Goal: Browse casually

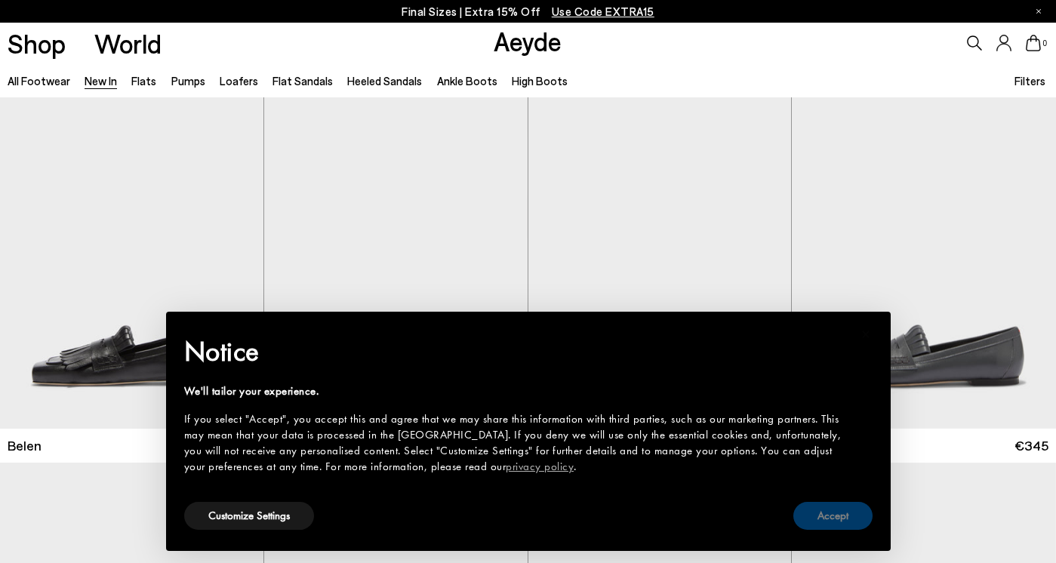
click at [828, 516] on button "Accept" at bounding box center [832, 516] width 79 height 28
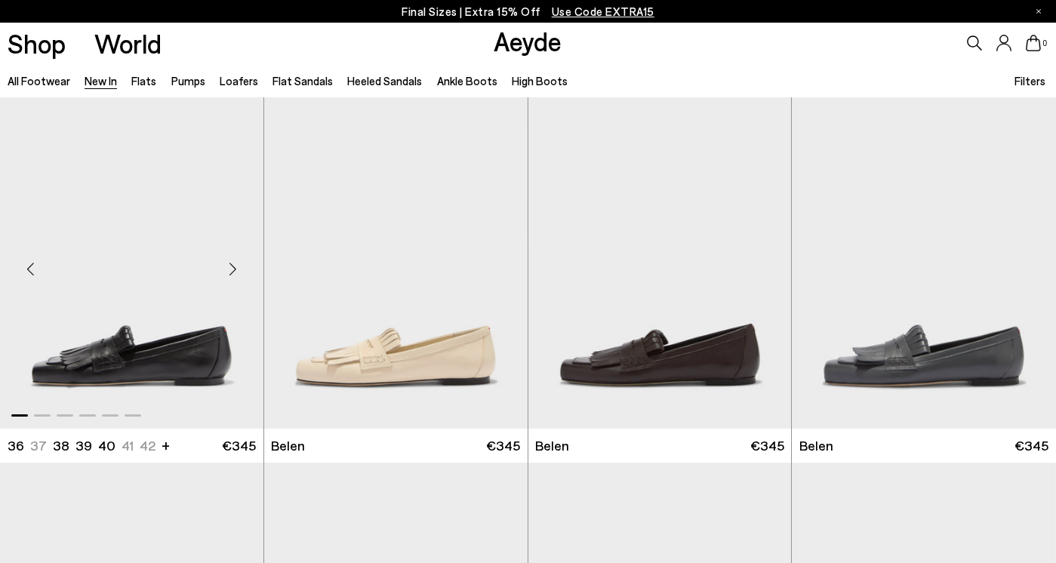
click at [68, 408] on div at bounding box center [131, 412] width 263 height 18
click at [88, 414] on span at bounding box center [87, 415] width 17 height 2
click at [618, 417] on div at bounding box center [659, 412] width 263 height 18
click at [763, 269] on div "Next slide" at bounding box center [760, 269] width 45 height 45
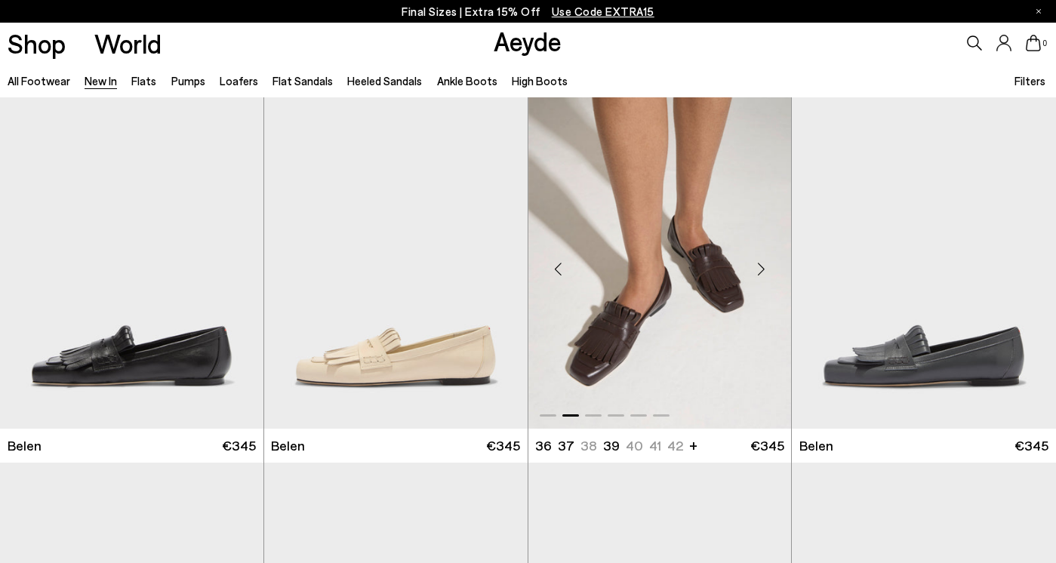
click at [763, 269] on div "Next slide" at bounding box center [760, 269] width 45 height 45
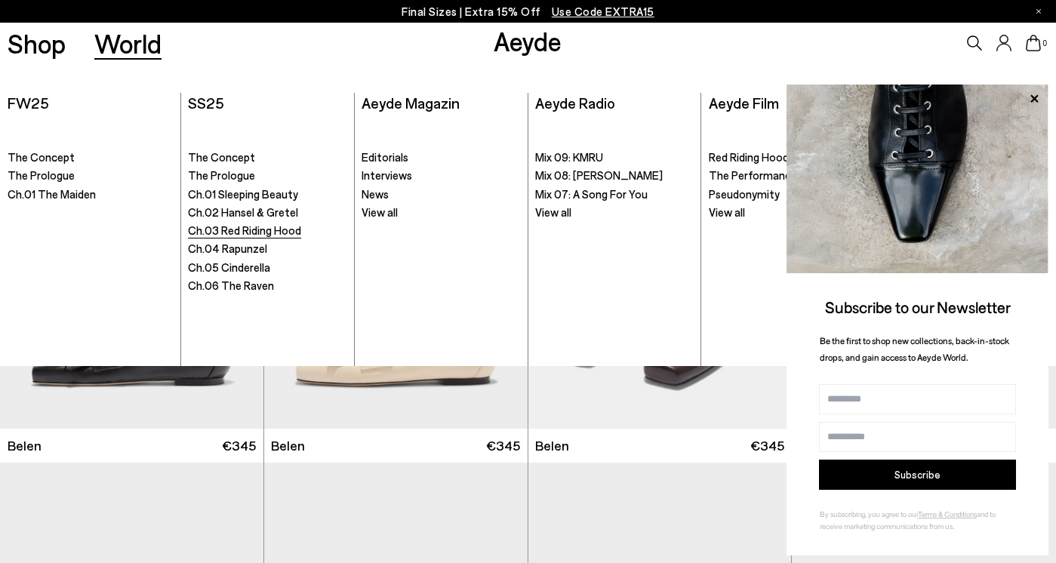
click at [255, 224] on span "Ch.03 Red Riding Hood" at bounding box center [244, 230] width 113 height 14
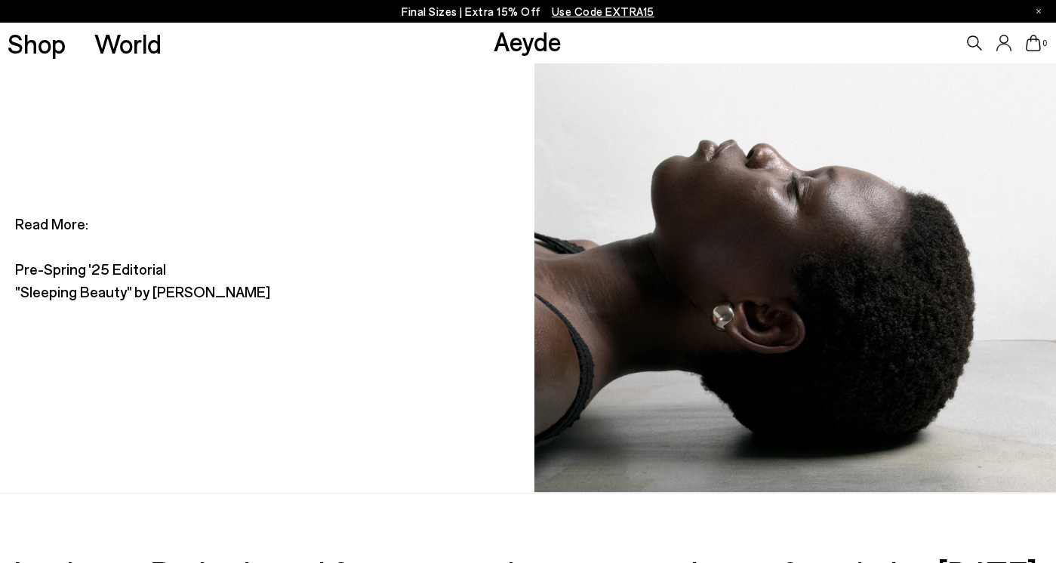
scroll to position [7384, 0]
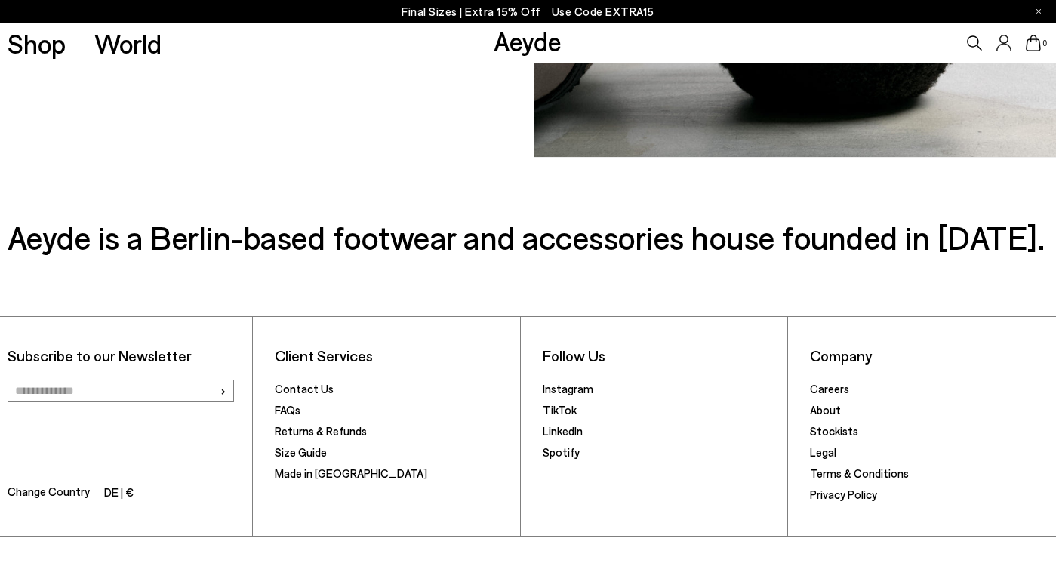
click at [514, 37] on link "Aeyde" at bounding box center [528, 41] width 68 height 32
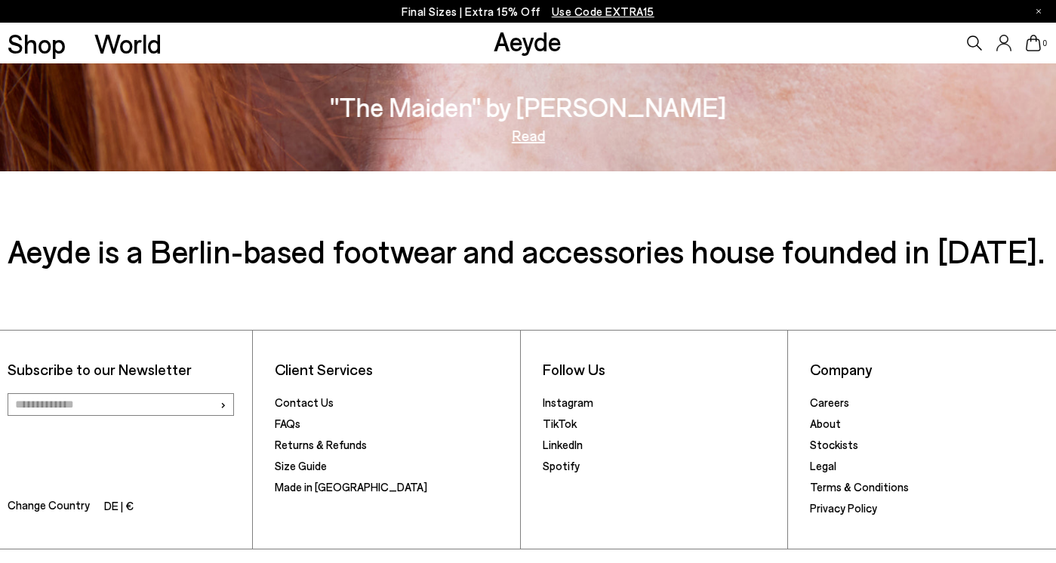
scroll to position [2460, 0]
